Goal: Information Seeking & Learning: Learn about a topic

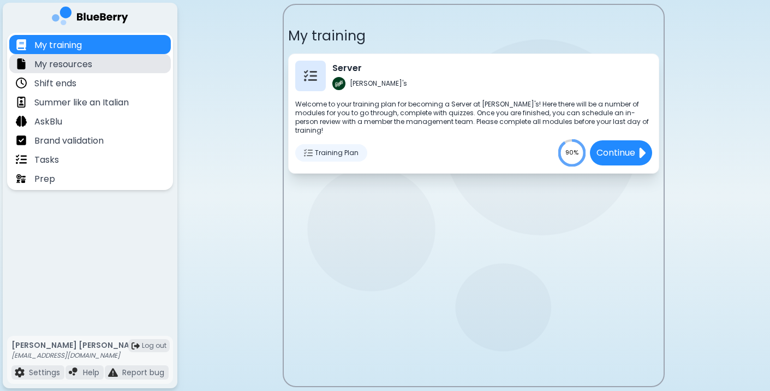
click at [110, 57] on div "My resources" at bounding box center [90, 63] width 162 height 19
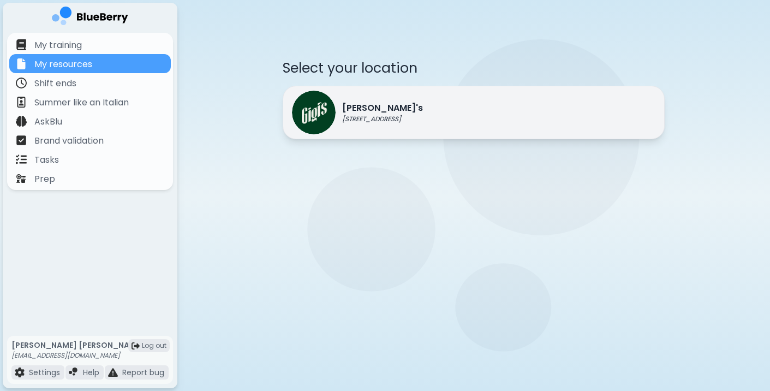
click at [367, 105] on p "[PERSON_NAME]'s" at bounding box center [382, 108] width 81 height 13
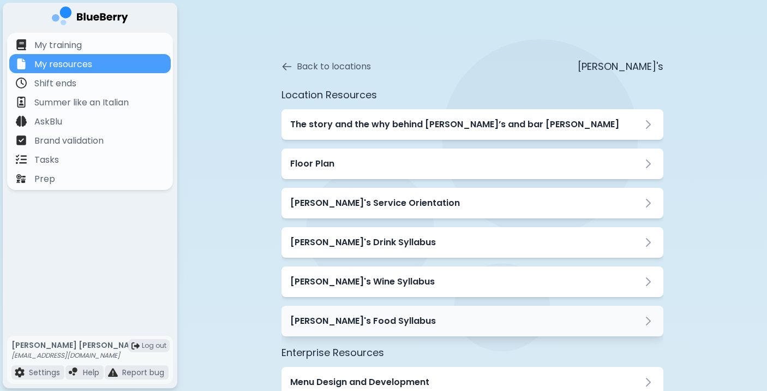
click at [326, 329] on div "[PERSON_NAME]'s Food Syllabus" at bounding box center [473, 321] width 382 height 31
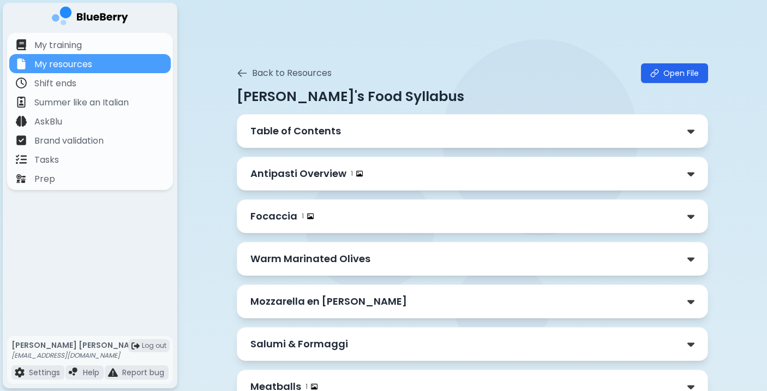
click at [334, 129] on p "Table of Contents" at bounding box center [295, 130] width 91 height 15
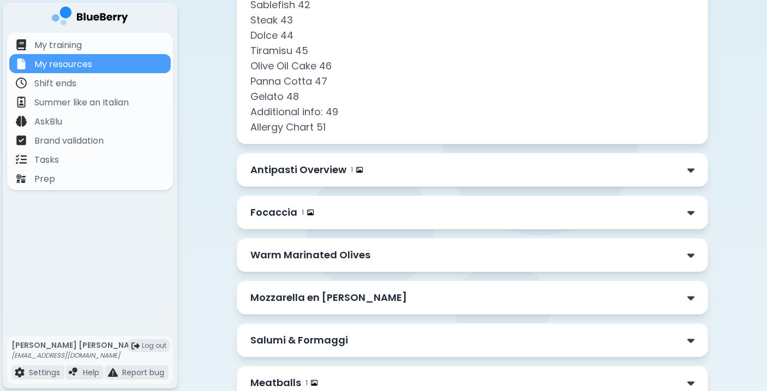
scroll to position [750, 0]
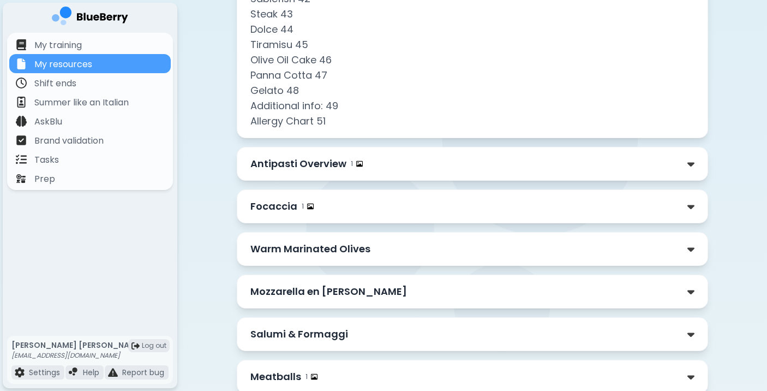
click at [302, 168] on p "Antipasti Overview" at bounding box center [298, 163] width 96 height 15
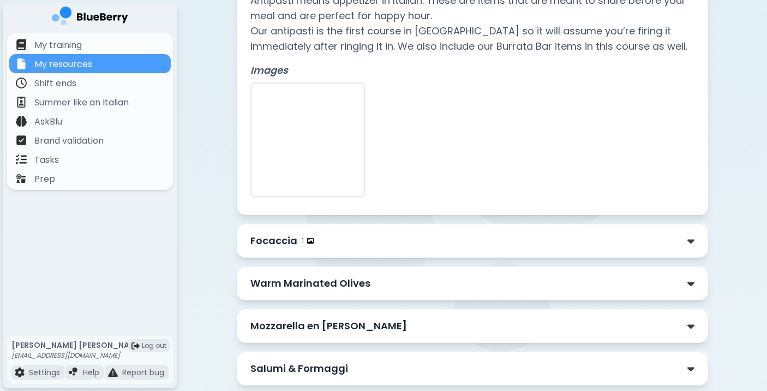
scroll to position [951, 0]
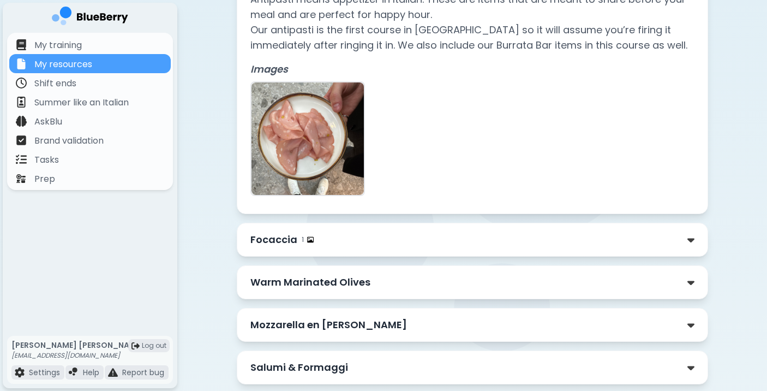
click at [607, 241] on div "Focaccia 1" at bounding box center [472, 239] width 444 height 15
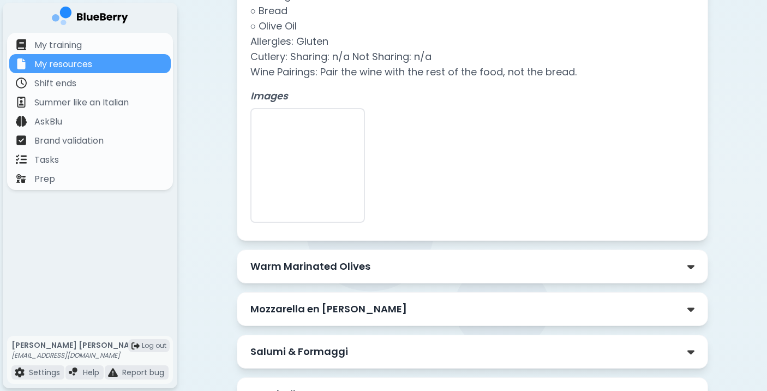
scroll to position [1389, 0]
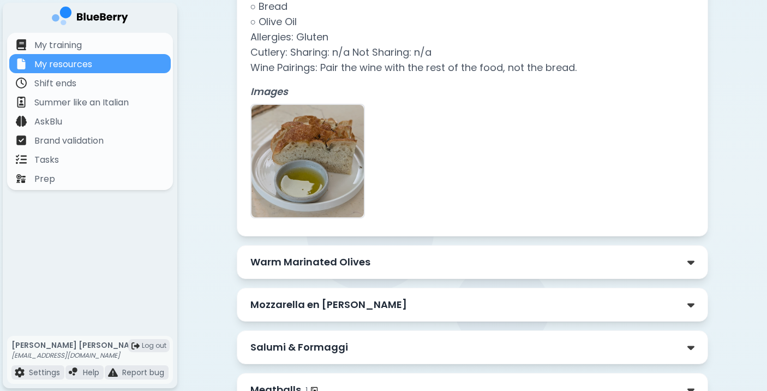
click at [652, 265] on div "Warm Marinated Olives" at bounding box center [472, 261] width 444 height 15
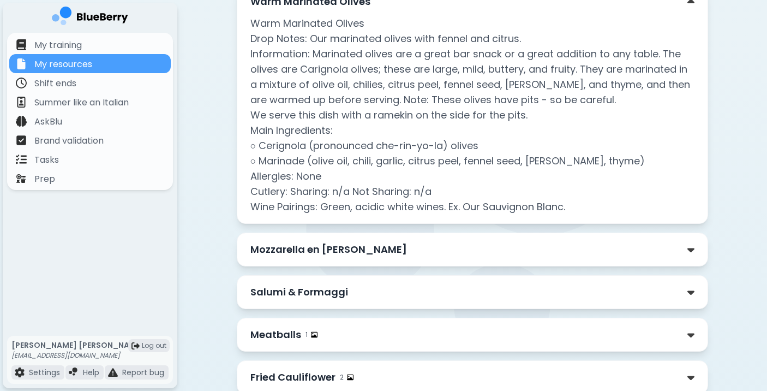
scroll to position [1661, 0]
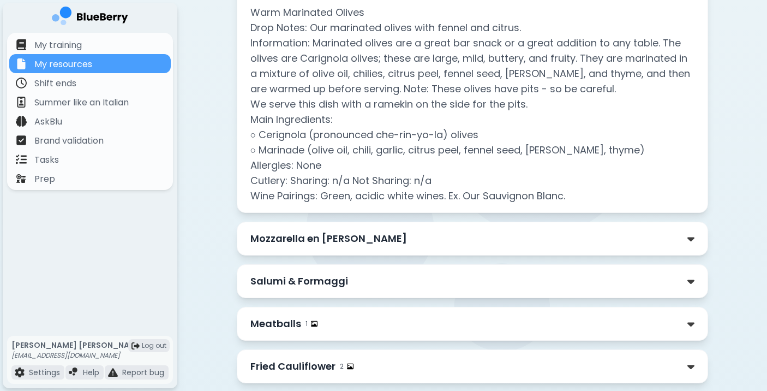
click at [681, 236] on div "Mozzarella en [PERSON_NAME]" at bounding box center [472, 238] width 444 height 15
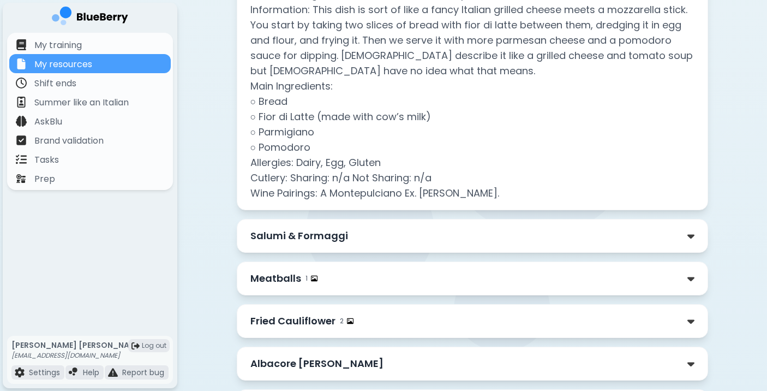
scroll to position [1958, 0]
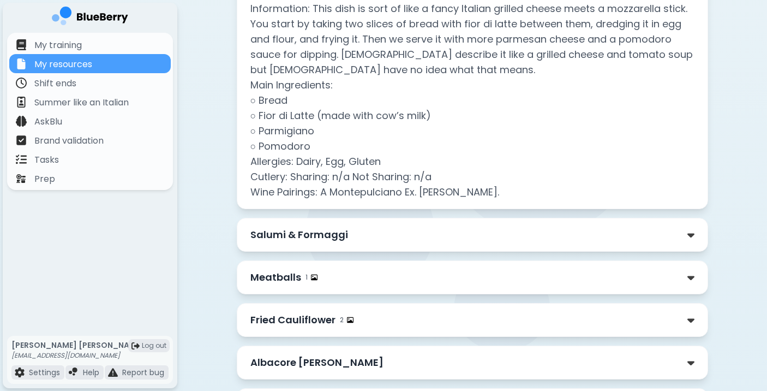
click at [621, 232] on div "Salumi & Formaggi" at bounding box center [472, 234] width 444 height 15
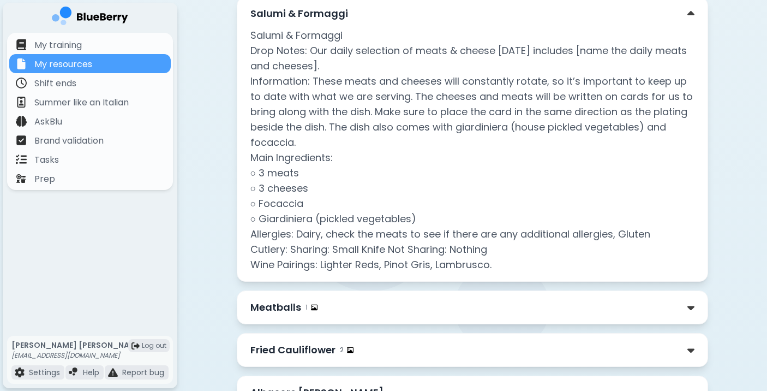
scroll to position [2200, 0]
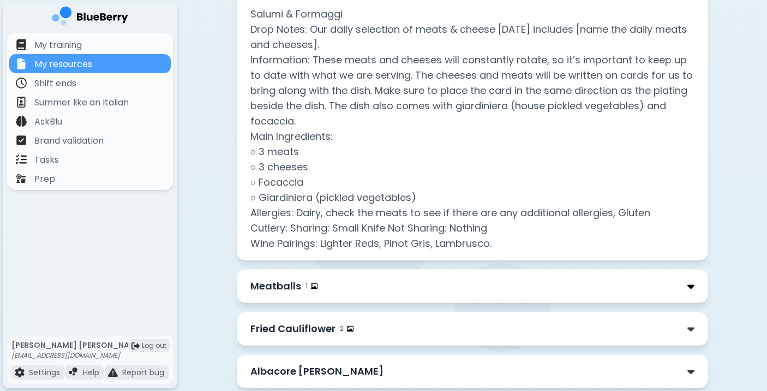
click at [693, 285] on img at bounding box center [691, 286] width 7 height 11
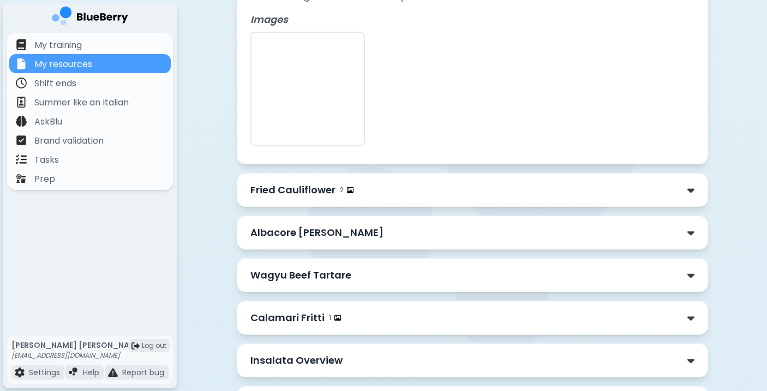
scroll to position [2764, 0]
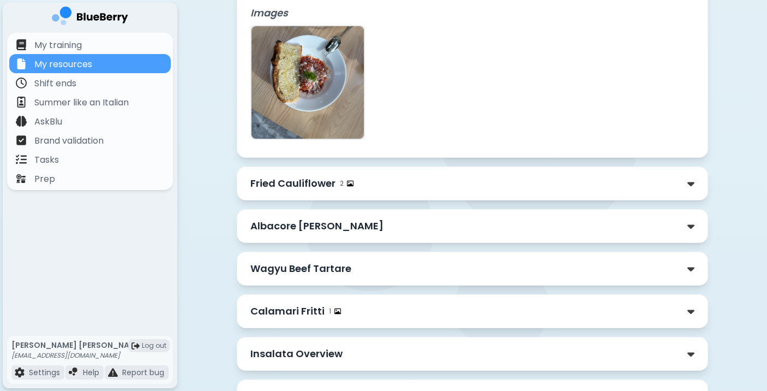
click at [560, 177] on div "Fried Cauliflower 2" at bounding box center [472, 183] width 444 height 15
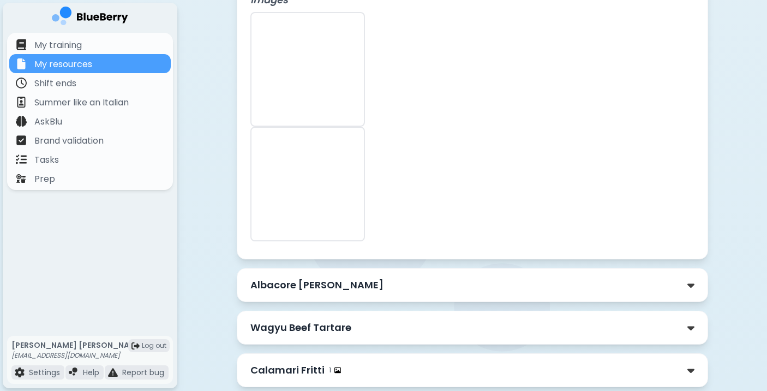
scroll to position [3192, 0]
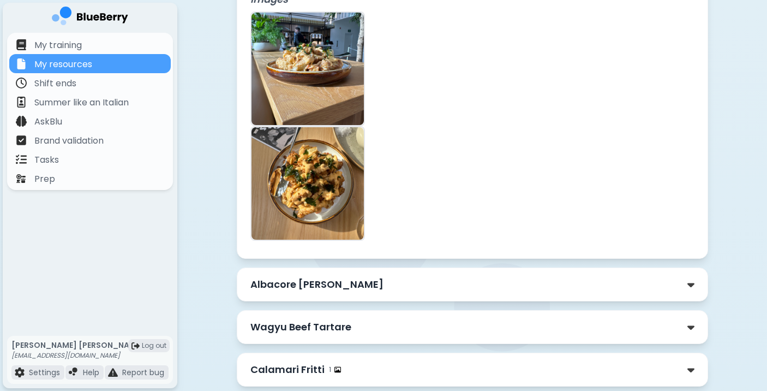
click at [498, 282] on div "Albacore [PERSON_NAME]" at bounding box center [472, 284] width 444 height 15
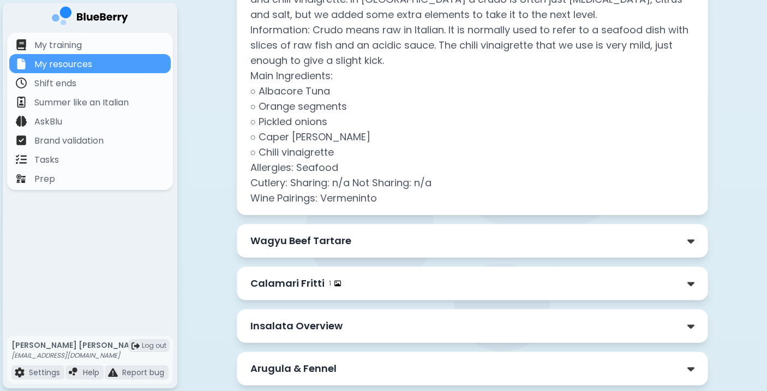
scroll to position [3533, 0]
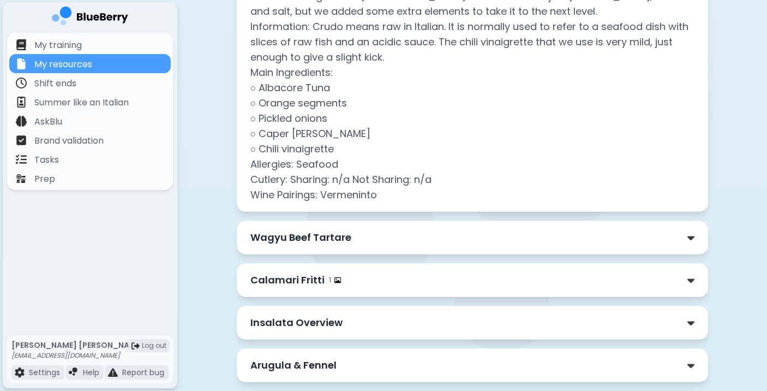
click at [531, 238] on div "Wagyu Beef Tartare" at bounding box center [472, 237] width 444 height 15
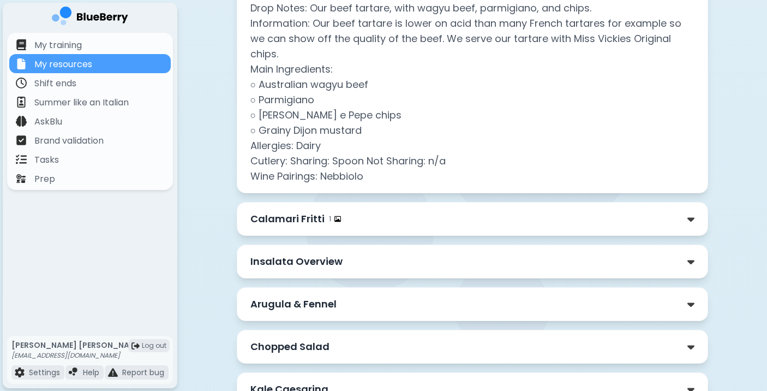
scroll to position [3807, 0]
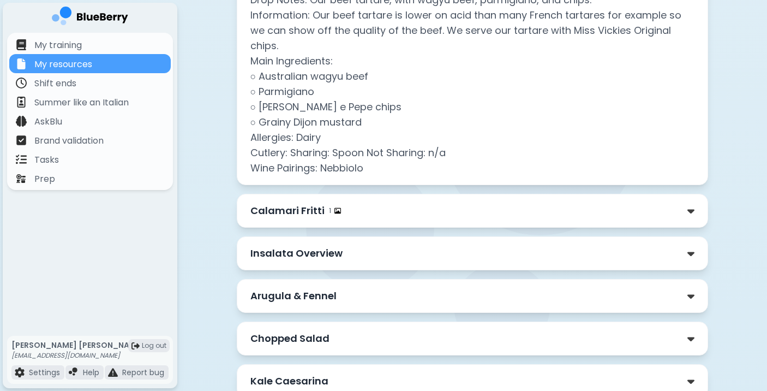
click at [467, 217] on div "Calamari Fritti 1" at bounding box center [472, 210] width 444 height 15
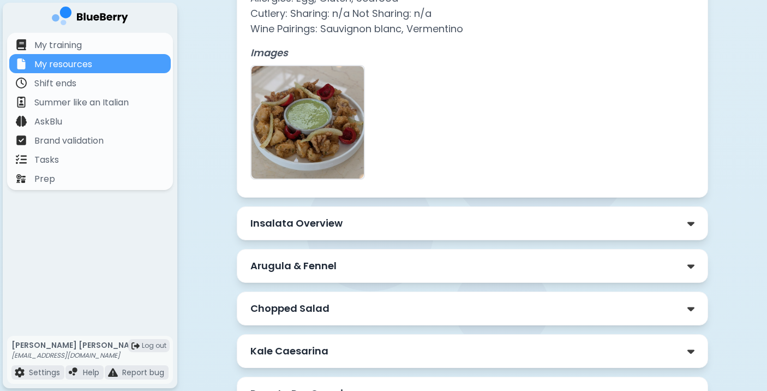
scroll to position [4205, 0]
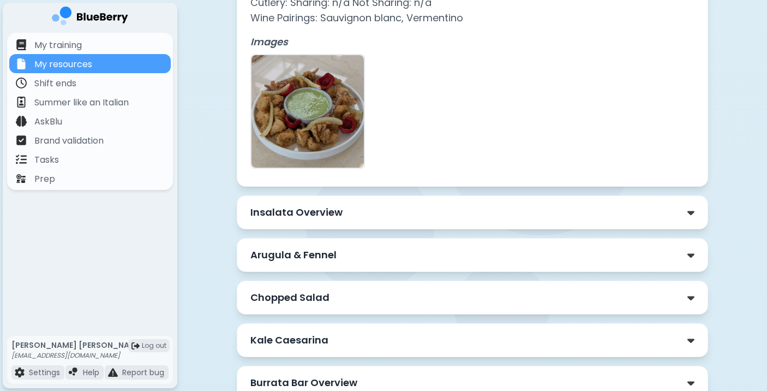
click at [461, 219] on div "Insalata Overview" at bounding box center [472, 212] width 444 height 15
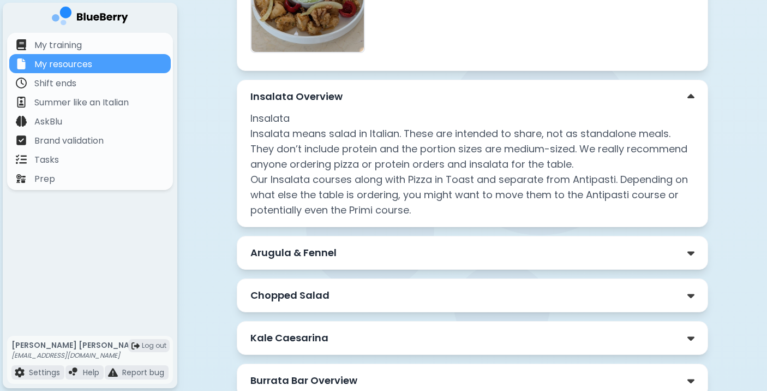
scroll to position [4327, 0]
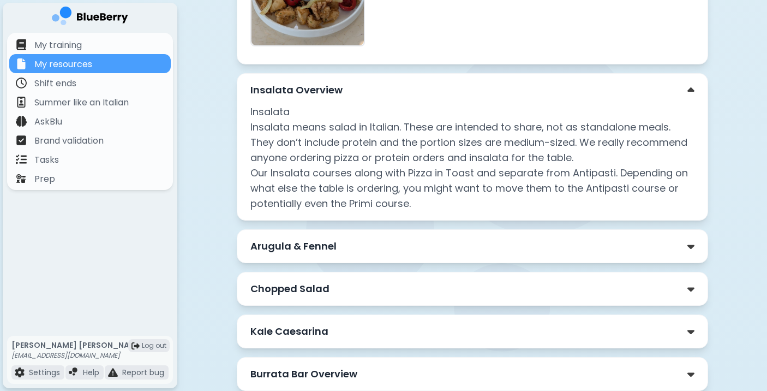
click at [319, 248] on p "Arugula & Fennel" at bounding box center [293, 245] width 86 height 15
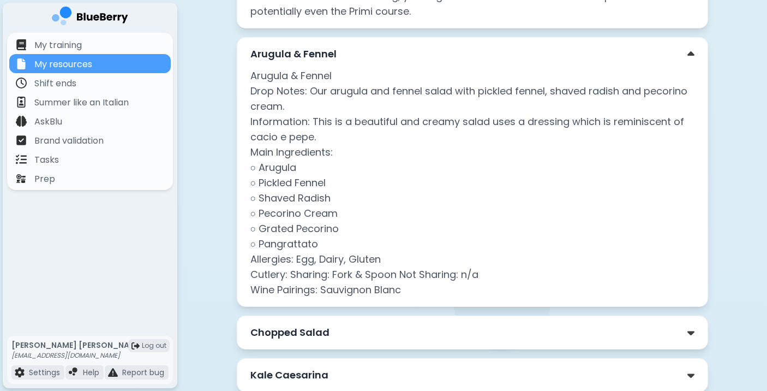
scroll to position [4591, 0]
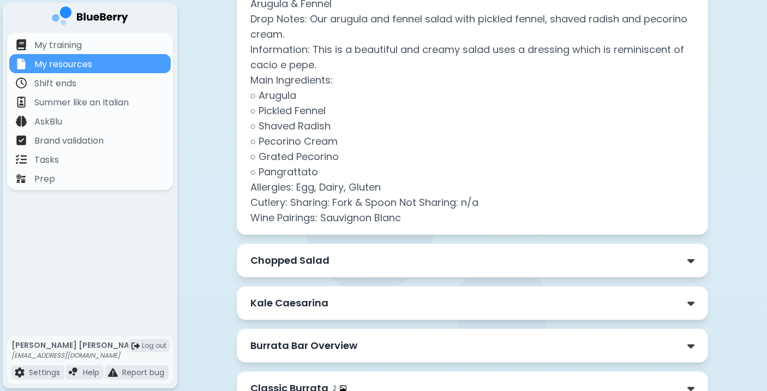
click at [475, 260] on div "Chopped Salad" at bounding box center [472, 260] width 444 height 15
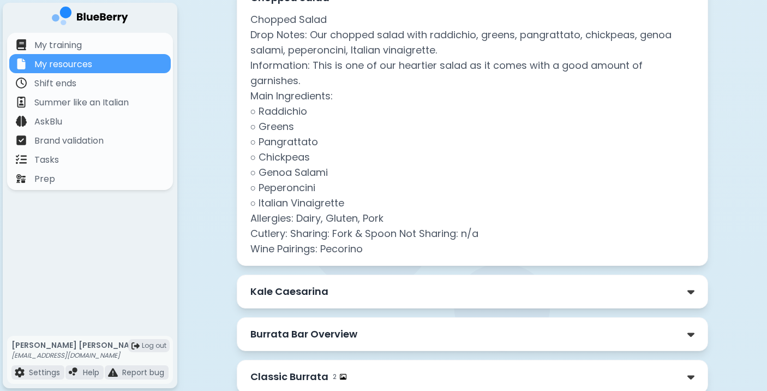
scroll to position [4862, 0]
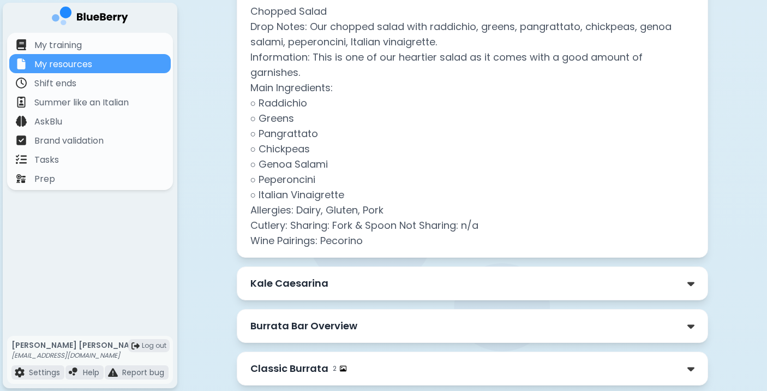
click at [468, 276] on div "Kale Caesarina" at bounding box center [472, 283] width 444 height 15
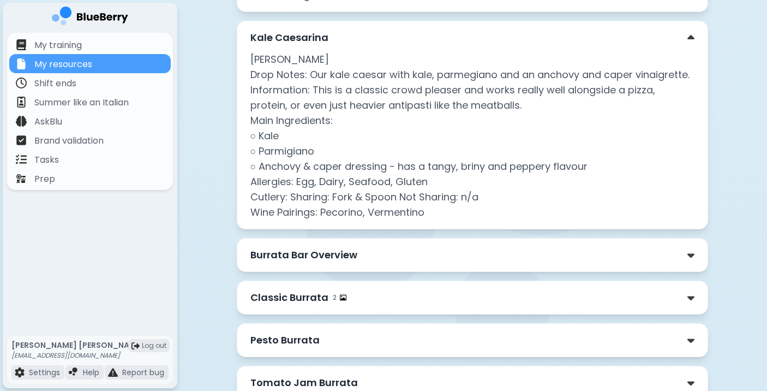
scroll to position [5109, 0]
click at [465, 246] on div "Burrata Bar Overview" at bounding box center [472, 253] width 444 height 15
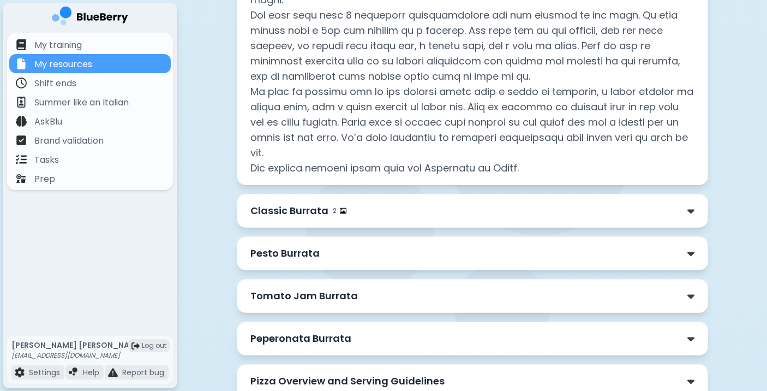
scroll to position [5631, 0]
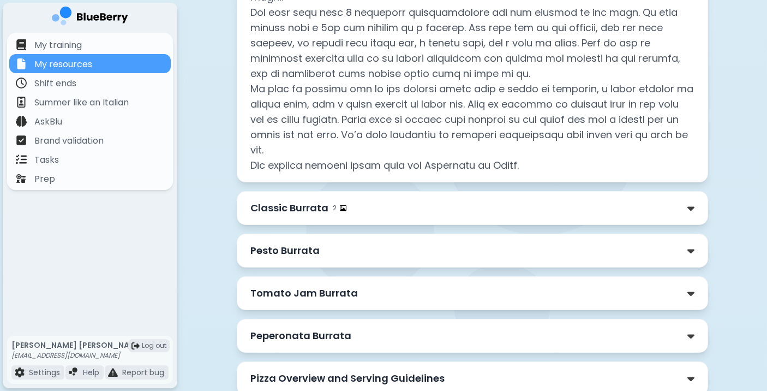
click at [417, 200] on div "Classic Burrata 2" at bounding box center [472, 207] width 444 height 15
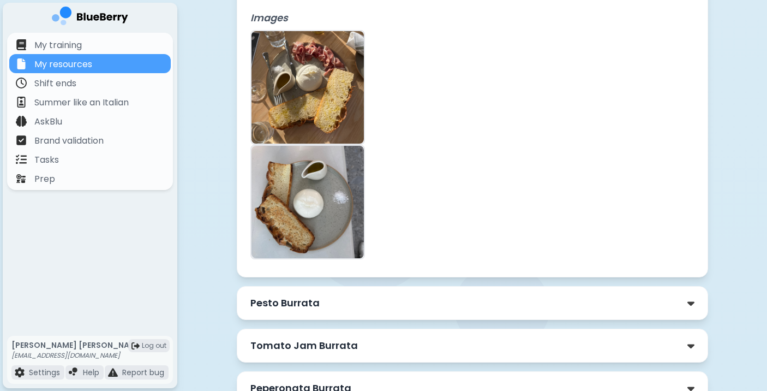
scroll to position [6115, 0]
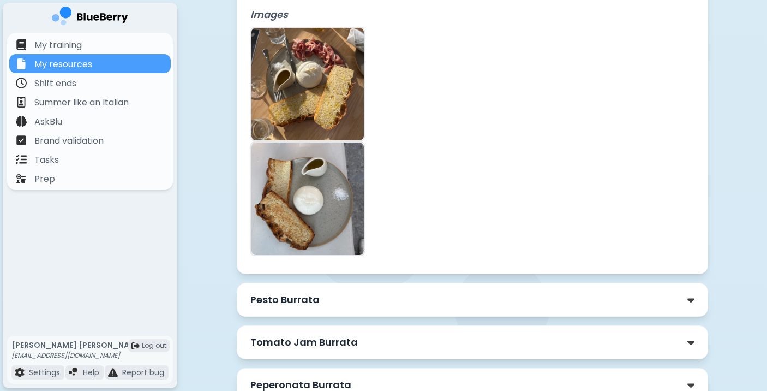
click at [443, 292] on div "Pesto Burrata" at bounding box center [472, 299] width 444 height 15
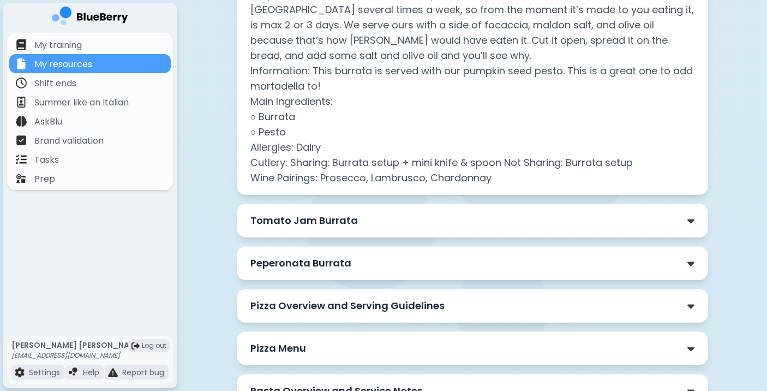
scroll to position [6459, 0]
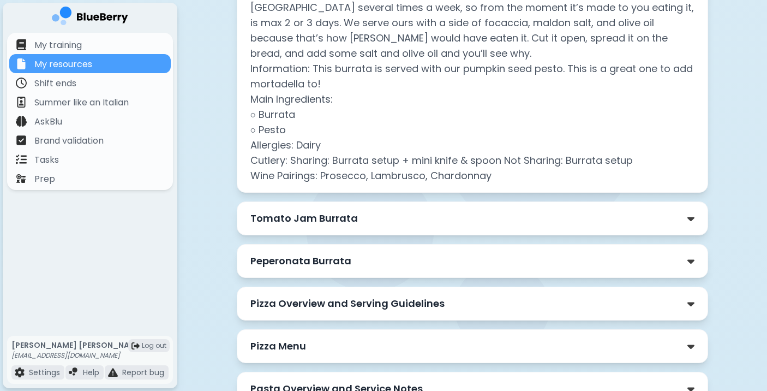
click at [452, 211] on div "Tomato Jam Burrata" at bounding box center [472, 218] width 444 height 15
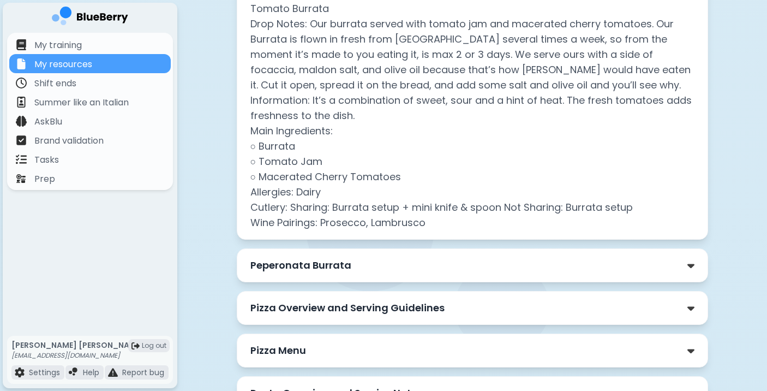
scroll to position [6703, 0]
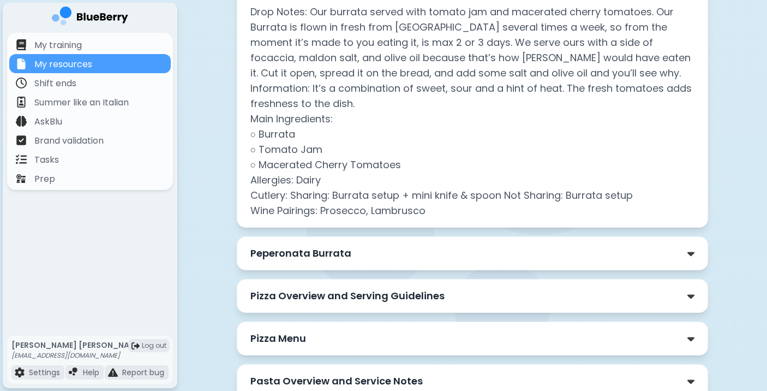
click at [441, 246] on div "Peperonata Burrata" at bounding box center [472, 253] width 444 height 15
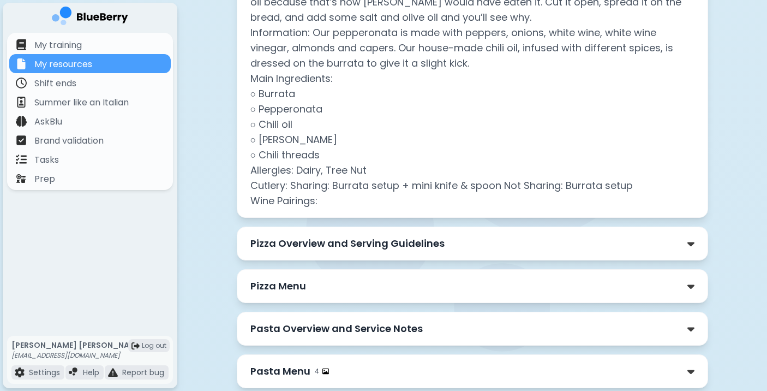
scroll to position [7038, 0]
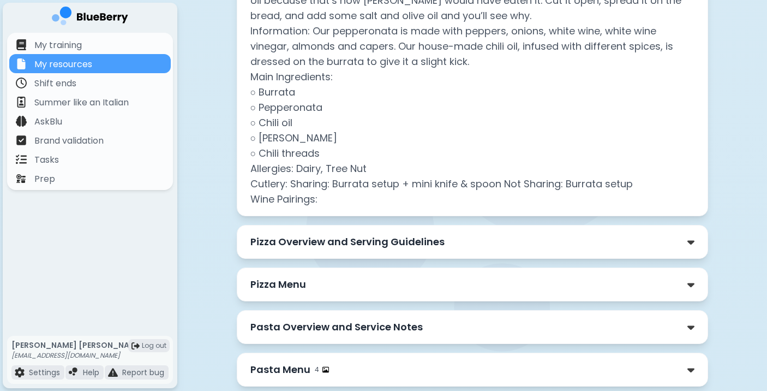
click at [470, 234] on div "Pizza Overview and Serving Guidelines" at bounding box center [472, 241] width 444 height 15
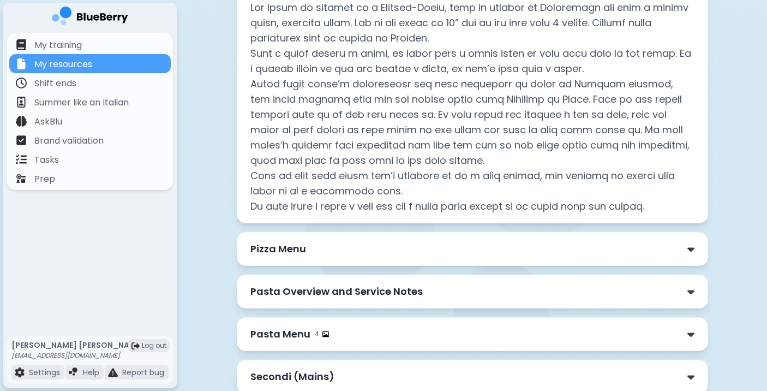
scroll to position [7299, 0]
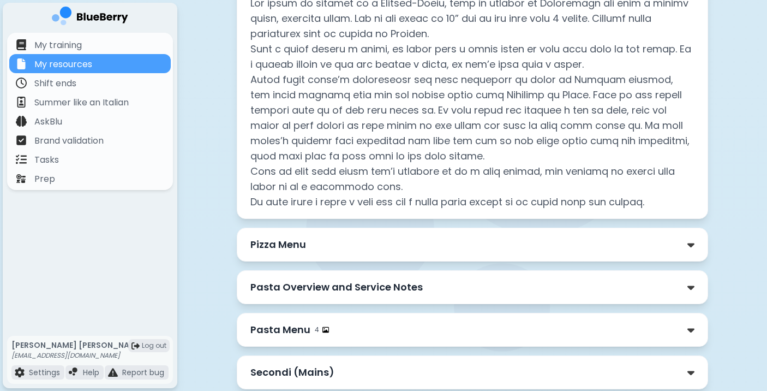
click at [307, 237] on div "Pizza Menu" at bounding box center [472, 244] width 444 height 15
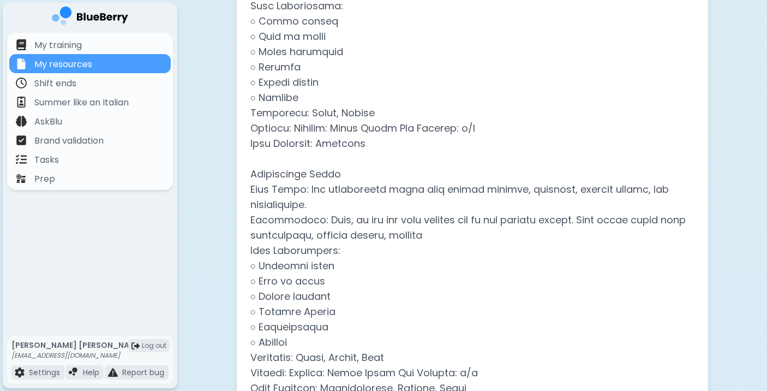
scroll to position [7836, 0]
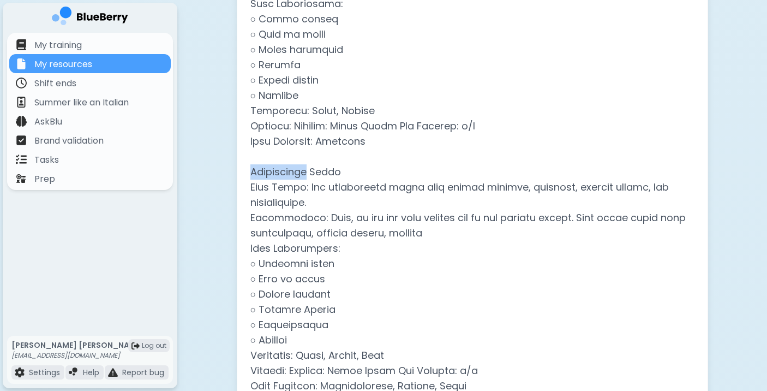
drag, startPoint x: 251, startPoint y: 154, endPoint x: 308, endPoint y: 154, distance: 57.3
copy p "Finocchiona"
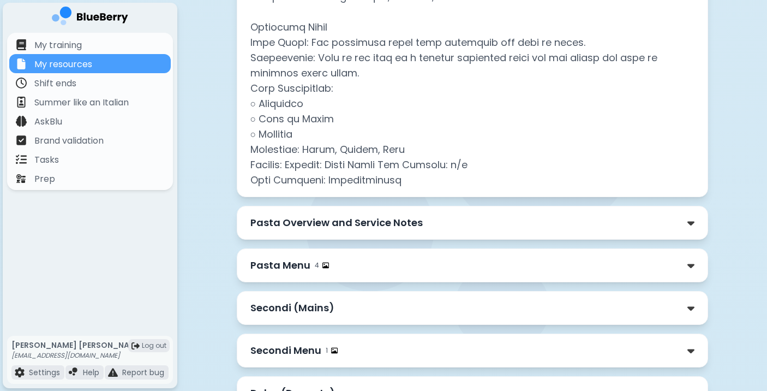
scroll to position [9177, 0]
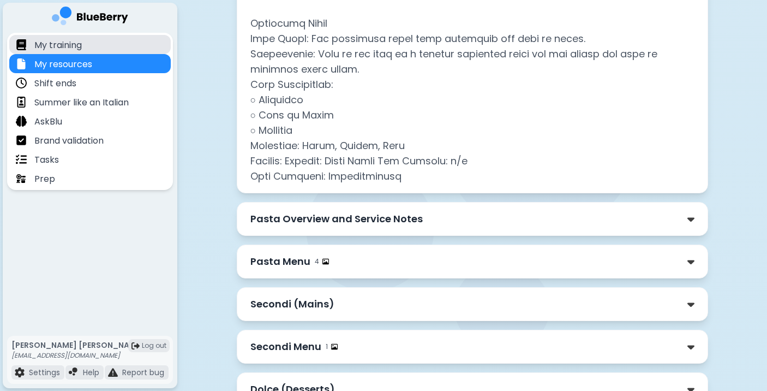
click at [74, 42] on p "My training" at bounding box center [57, 45] width 47 height 13
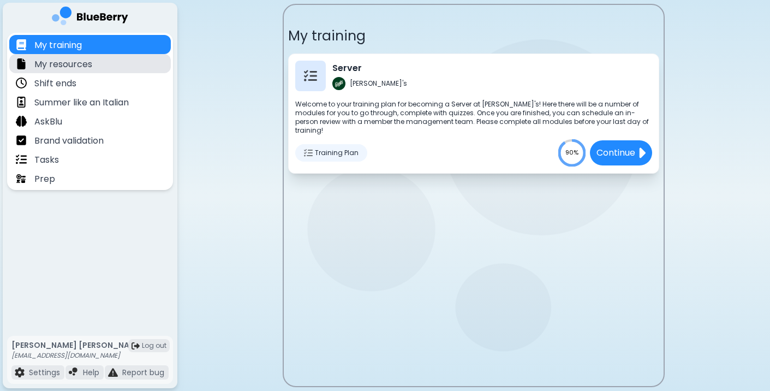
click at [83, 63] on p "My resources" at bounding box center [63, 64] width 58 height 13
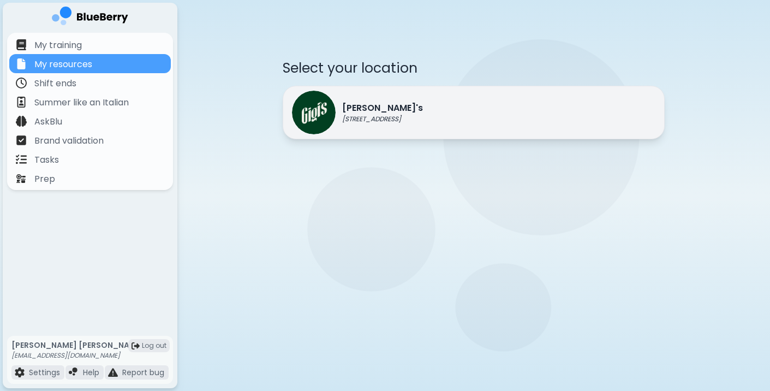
click at [372, 132] on div "[PERSON_NAME]'s [STREET_ADDRESS]" at bounding box center [357, 113] width 131 height 44
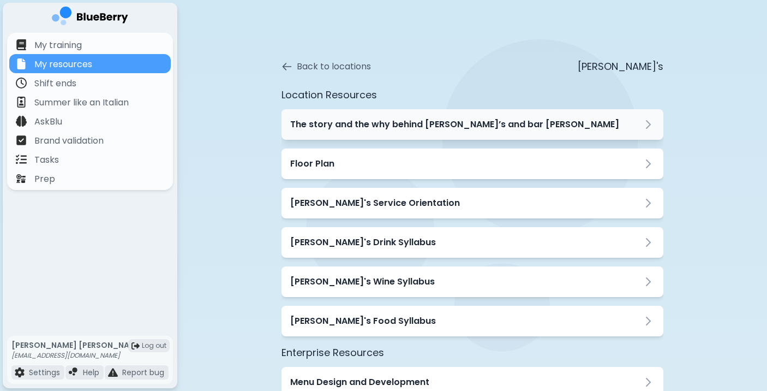
click at [367, 111] on div "The story and the why behind [PERSON_NAME]’s and bar [PERSON_NAME]" at bounding box center [473, 124] width 382 height 31
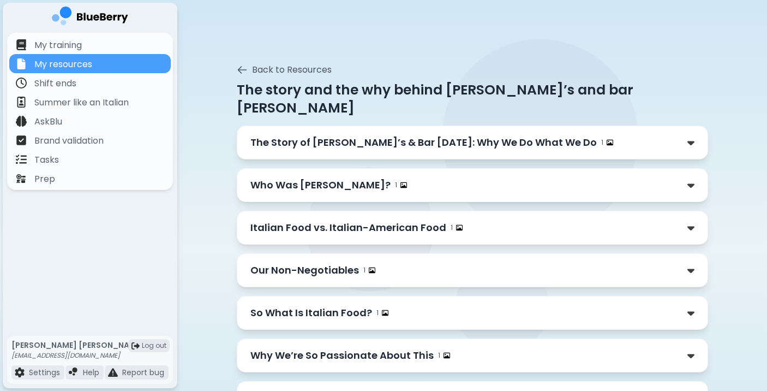
click at [334, 135] on p "The Story of [PERSON_NAME]’s & Bar [DATE]: Why We Do What We Do" at bounding box center [423, 142] width 347 height 15
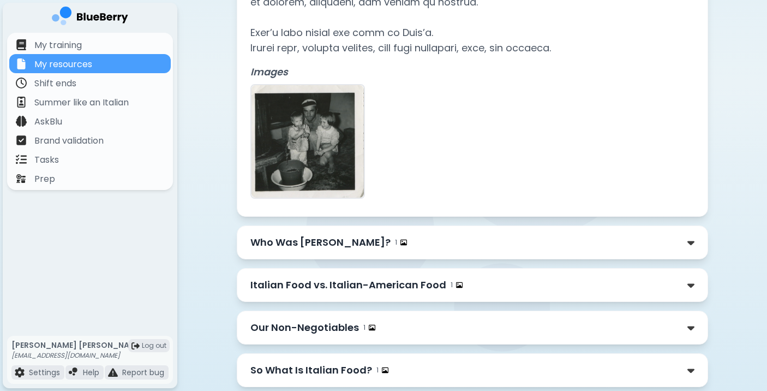
scroll to position [393, 0]
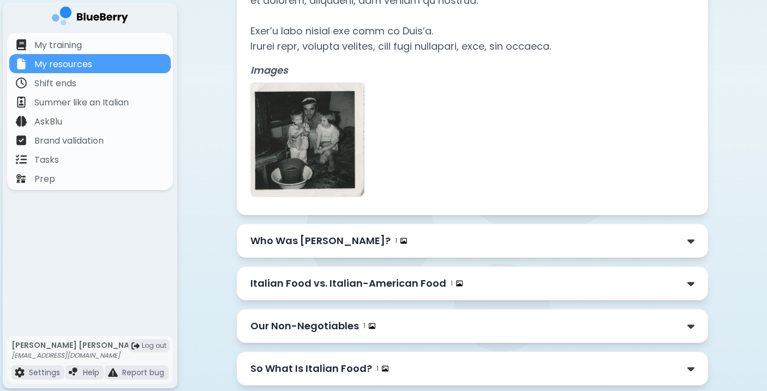
click at [301, 233] on p "Who Was [PERSON_NAME]?" at bounding box center [320, 240] width 140 height 15
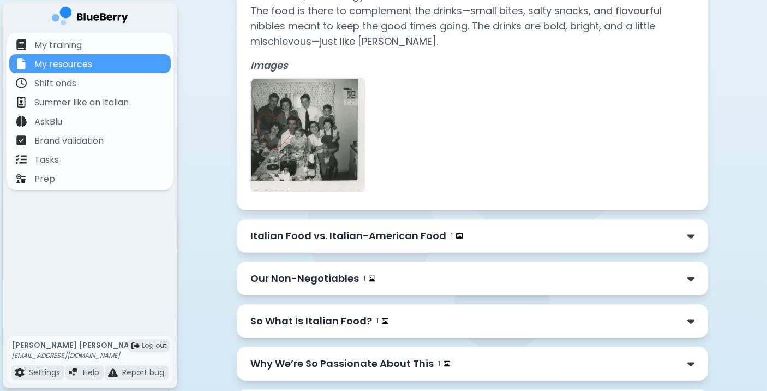
scroll to position [813, 0]
click at [306, 228] on p "Italian Food vs. Italian-American Food" at bounding box center [348, 235] width 196 height 15
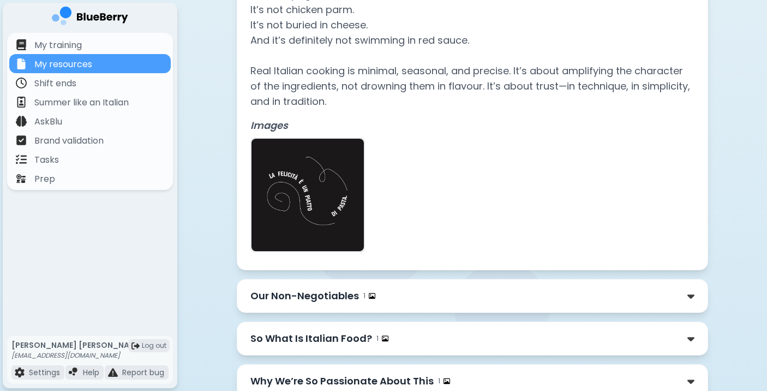
scroll to position [1159, 0]
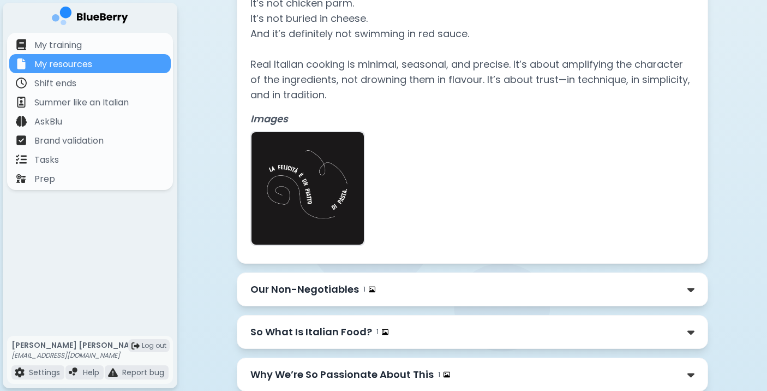
click at [279, 282] on p "Our Non-Negotiables" at bounding box center [304, 289] width 109 height 15
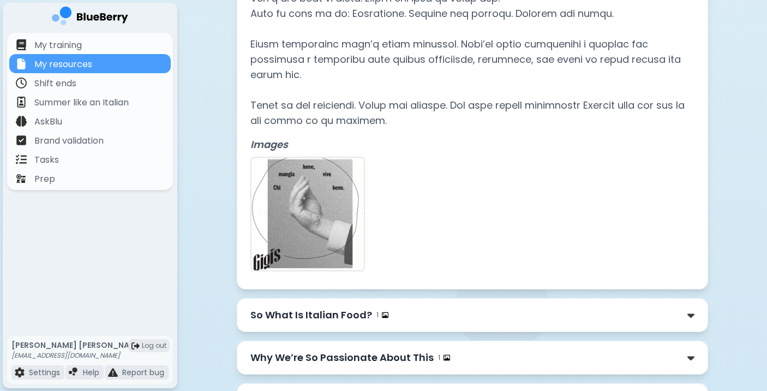
scroll to position [2035, 0]
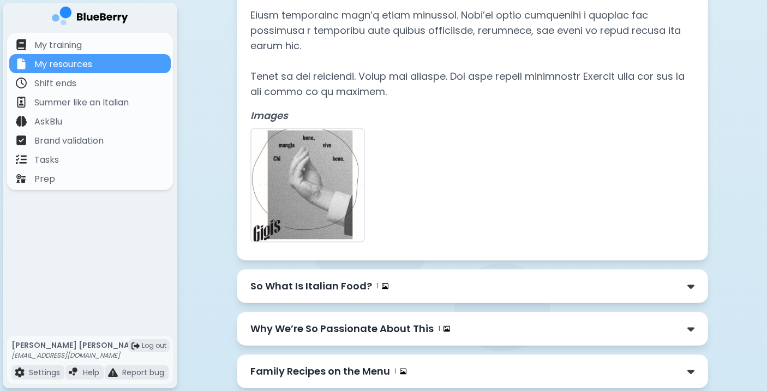
click at [301, 363] on p "Family Recipes on the Menu" at bounding box center [320, 370] width 140 height 15
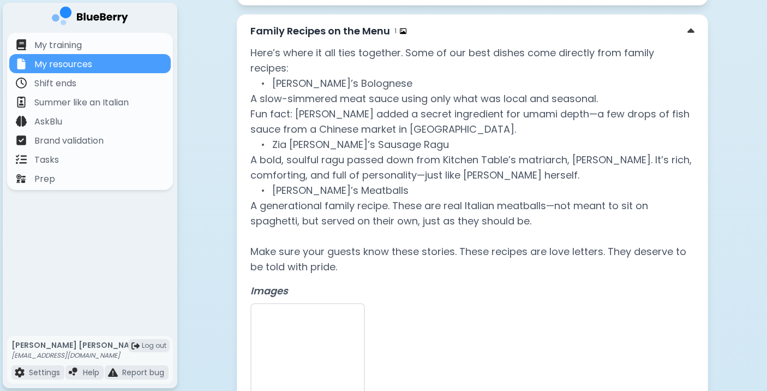
scroll to position [2407, 0]
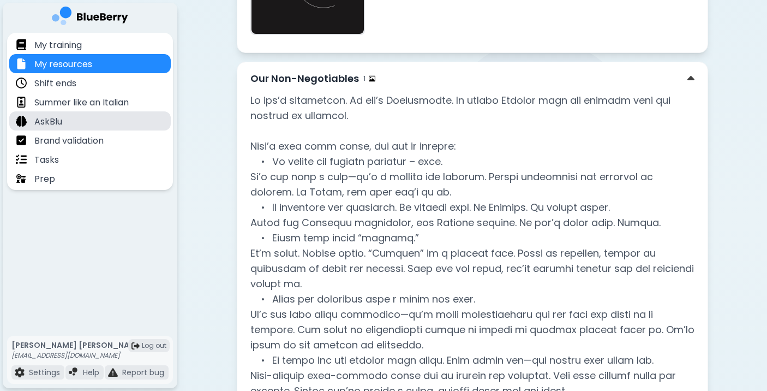
scroll to position [1341, 0]
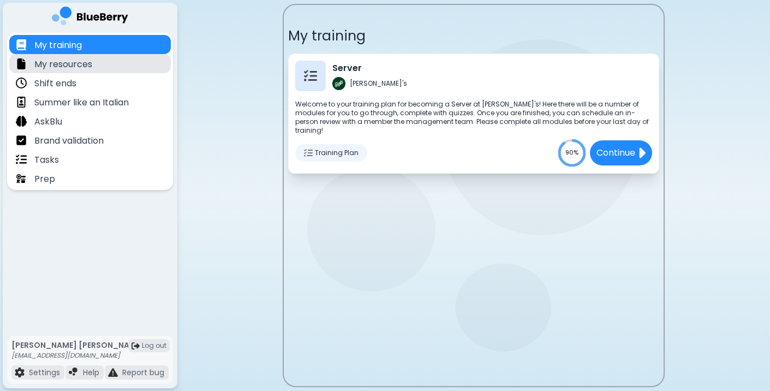
click at [117, 70] on div "My resources" at bounding box center [90, 63] width 162 height 19
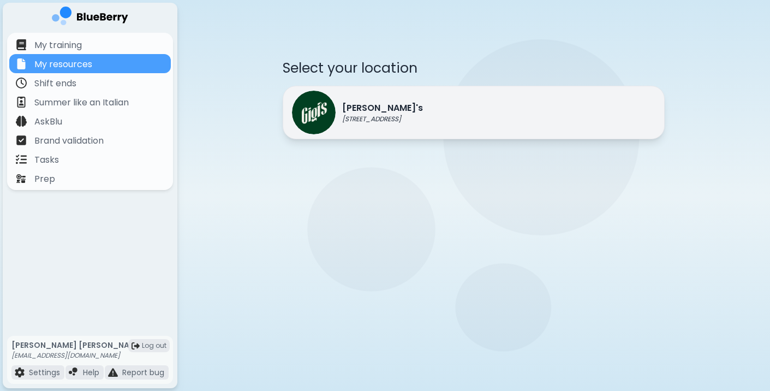
click at [376, 115] on p "[STREET_ADDRESS]" at bounding box center [382, 119] width 81 height 9
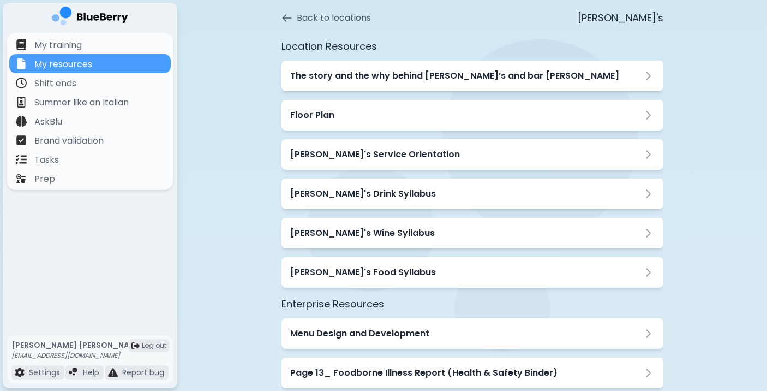
scroll to position [55, 0]
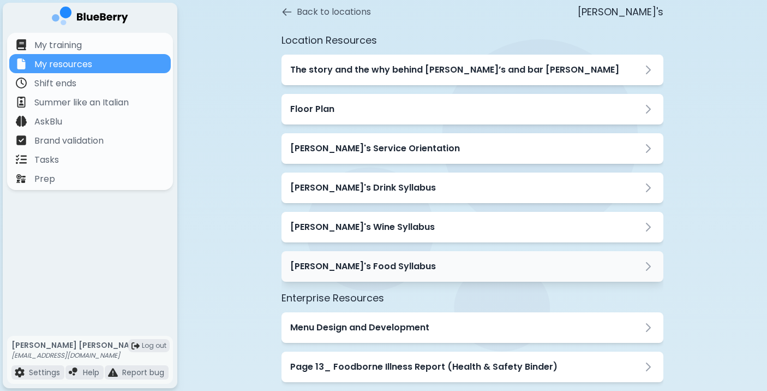
click at [359, 271] on h3 "[PERSON_NAME]'s Food Syllabus" at bounding box center [363, 266] width 146 height 13
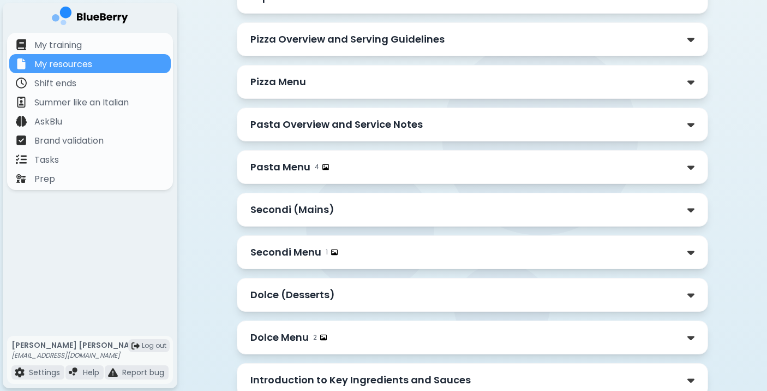
scroll to position [944, 0]
click at [317, 121] on p "Pasta Overview and Service Notes" at bounding box center [336, 123] width 172 height 15
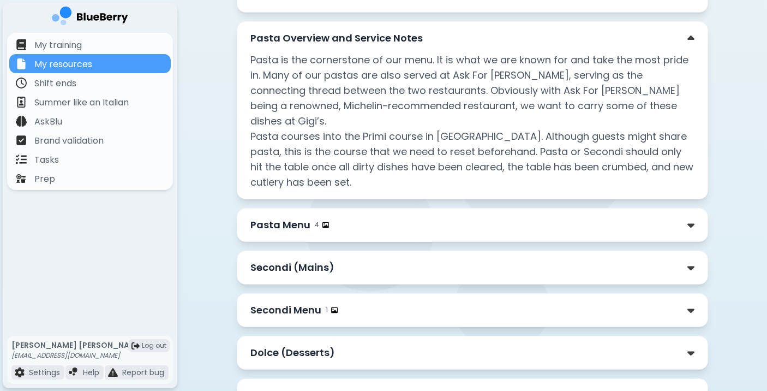
scroll to position [1033, 0]
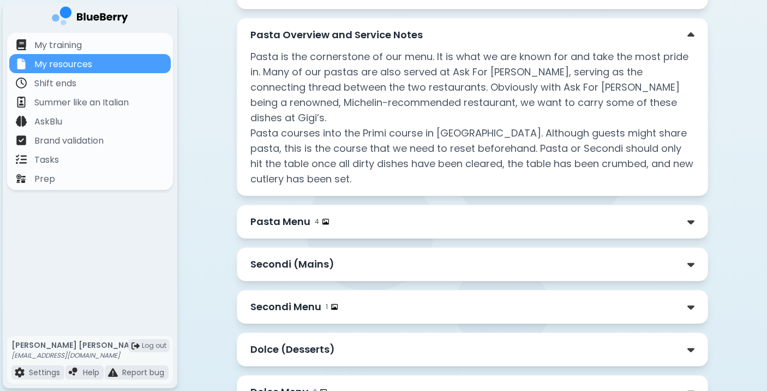
click at [277, 214] on p "Pasta Menu" at bounding box center [280, 221] width 60 height 15
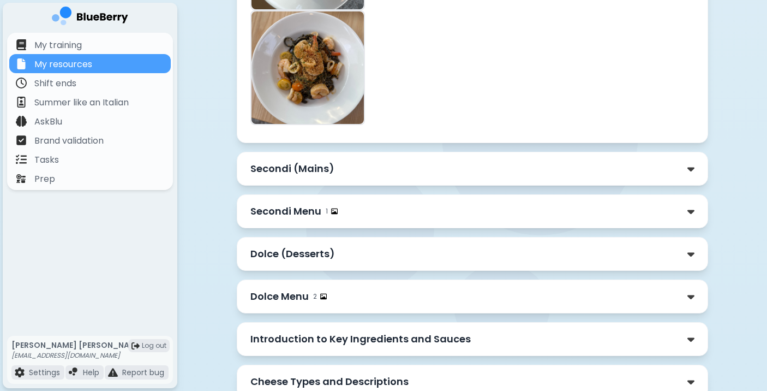
scroll to position [2915, 0]
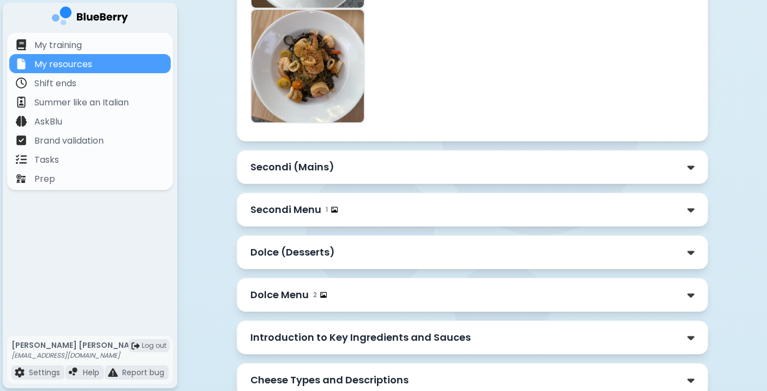
click at [496, 175] on div "Secondi (Mains)" at bounding box center [472, 166] width 444 height 15
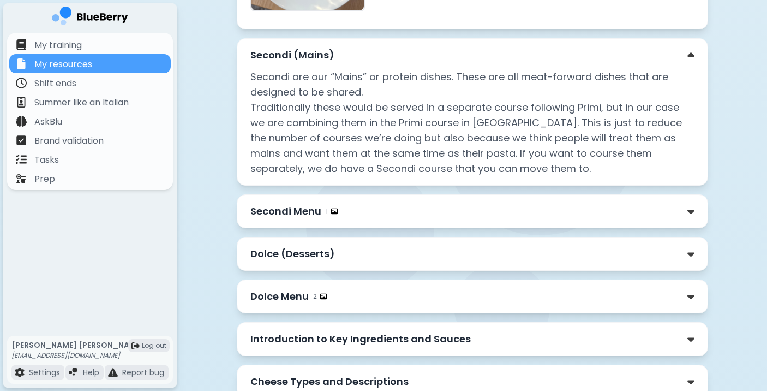
scroll to position [3036, 0]
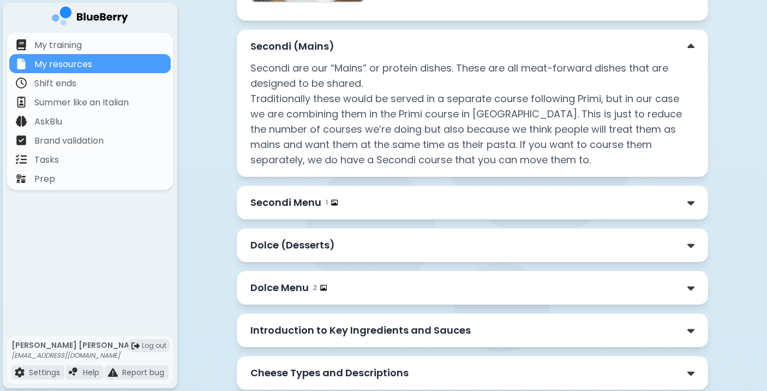
click at [532, 210] on div "Secondi Menu 1" at bounding box center [472, 202] width 444 height 15
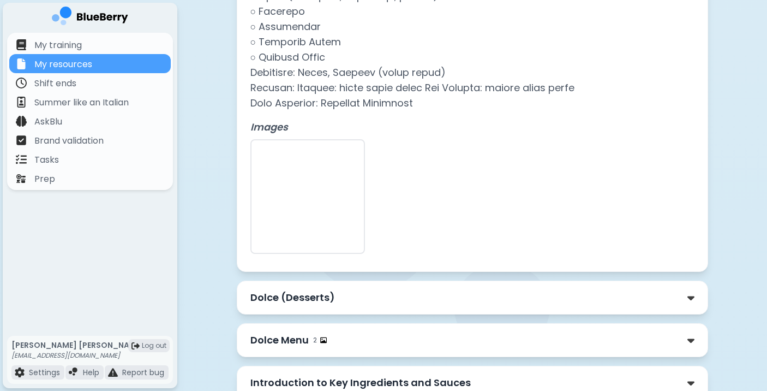
scroll to position [3863, 0]
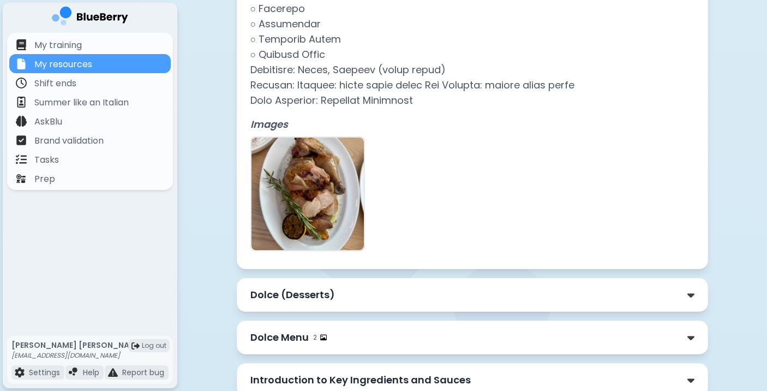
click at [496, 302] on div "Dolce (Desserts)" at bounding box center [472, 294] width 444 height 15
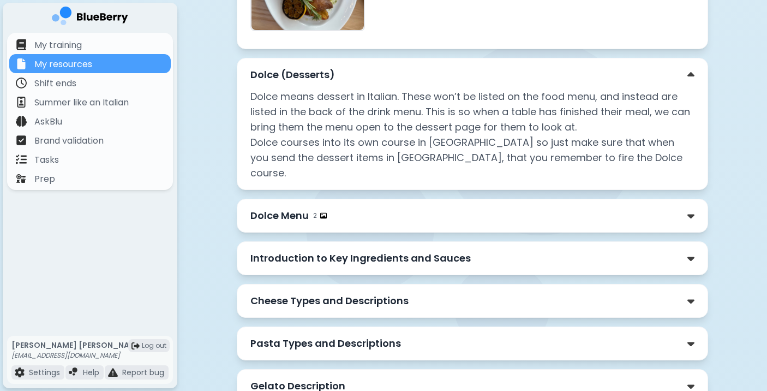
scroll to position [4083, 0]
click at [463, 220] on div "Dolce Menu 2" at bounding box center [472, 214] width 444 height 15
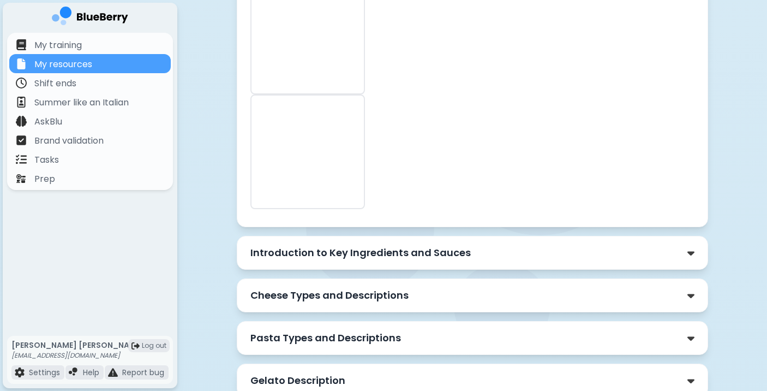
scroll to position [5111, 0]
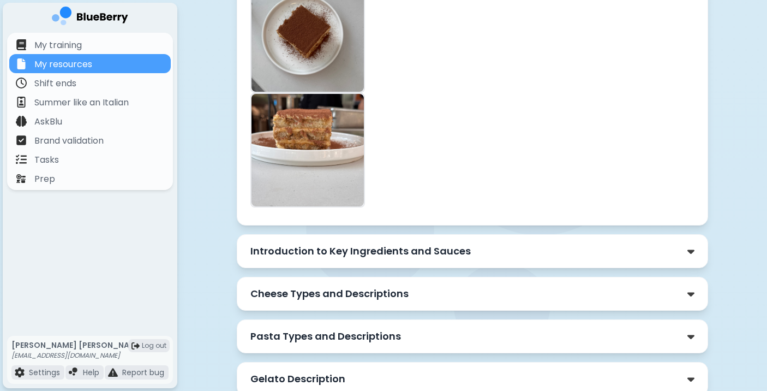
click at [539, 253] on div "Introduction to Key Ingredients and Sauces" at bounding box center [472, 250] width 444 height 15
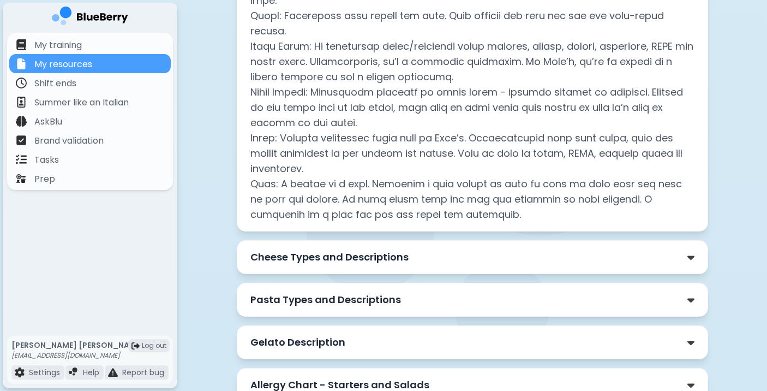
scroll to position [5502, 0]
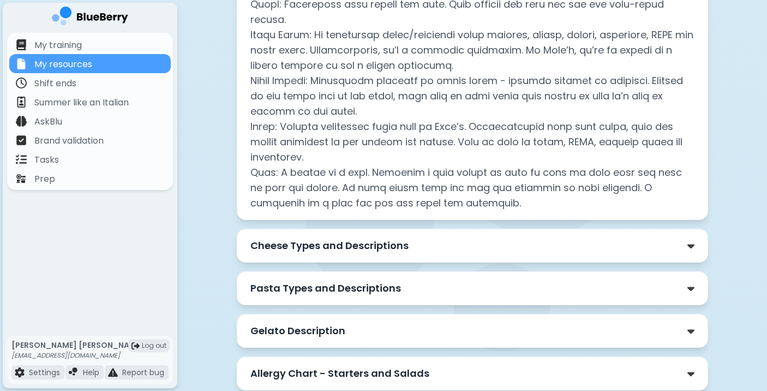
click at [305, 238] on p "Cheese Types and Descriptions" at bounding box center [329, 245] width 158 height 15
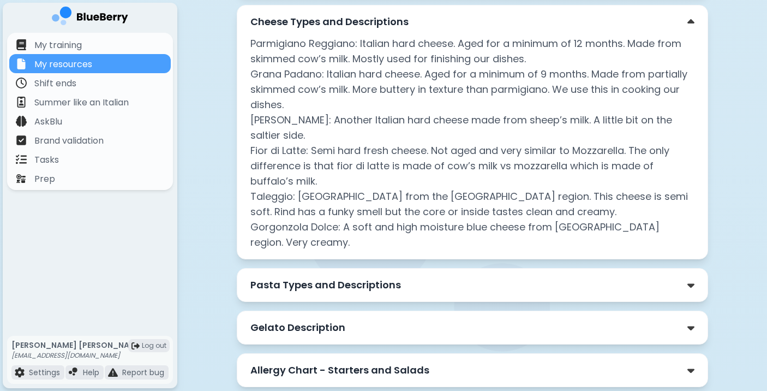
scroll to position [5726, 0]
click at [346, 277] on p "Pasta Types and Descriptions" at bounding box center [325, 284] width 151 height 15
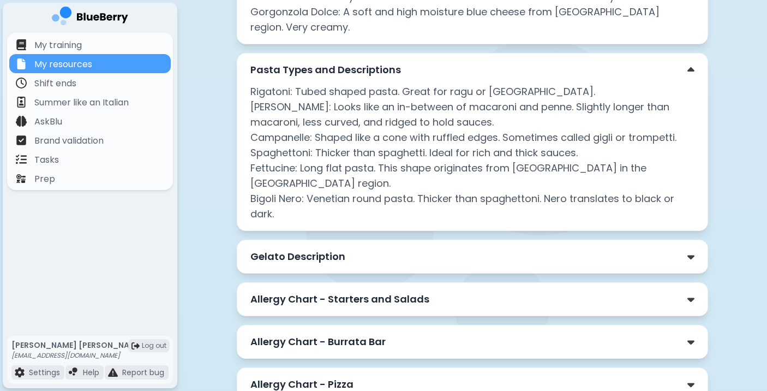
scroll to position [5947, 0]
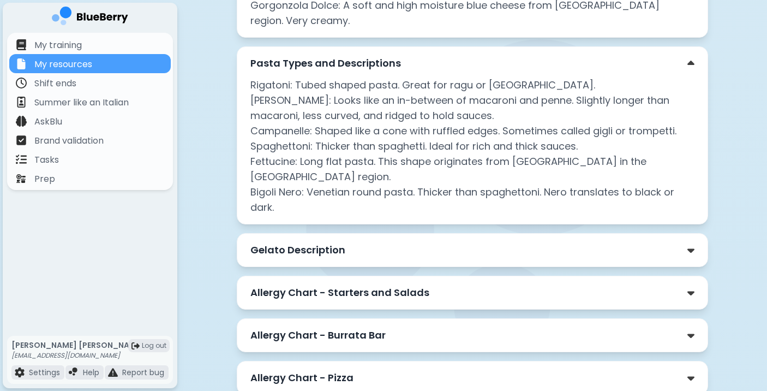
click at [365, 233] on div "Gelato Description" at bounding box center [473, 250] width 472 height 34
click at [361, 242] on div "Gelato Description" at bounding box center [472, 249] width 444 height 15
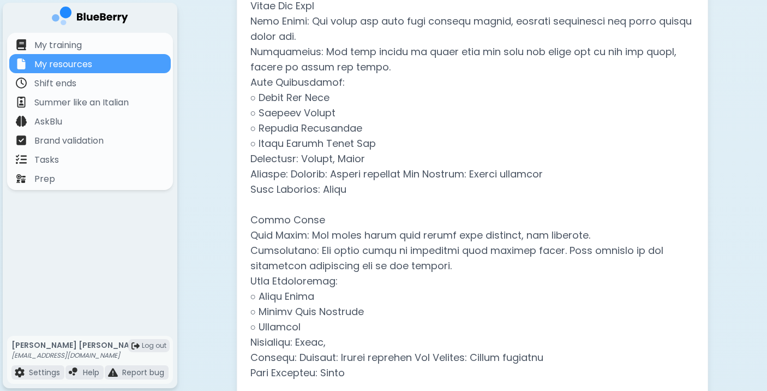
scroll to position [4496, 0]
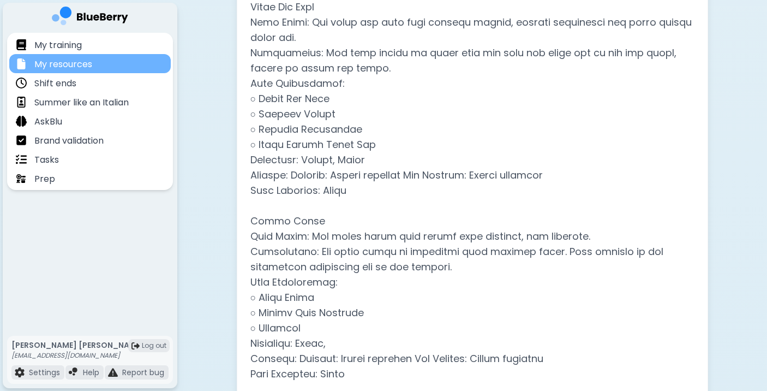
click at [105, 57] on div "My resources" at bounding box center [90, 63] width 162 height 19
